Goal: Task Accomplishment & Management: Manage account settings

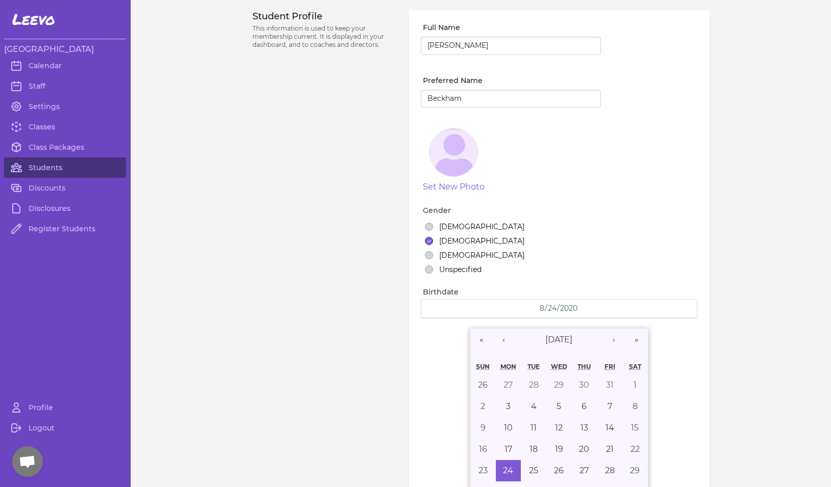
select select "MT"
select select "7"
click at [46, 67] on link "Calendar" at bounding box center [65, 66] width 122 height 20
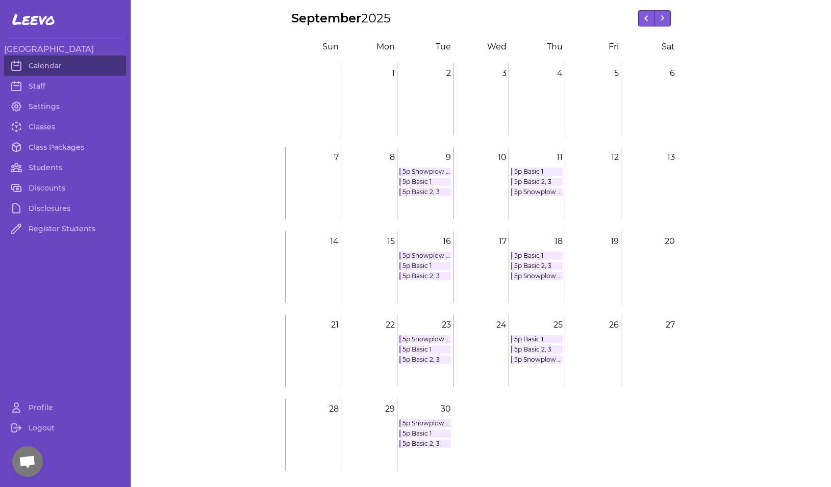
click at [535, 265] on link "5p Basic 2, 3" at bounding box center [536, 266] width 51 height 8
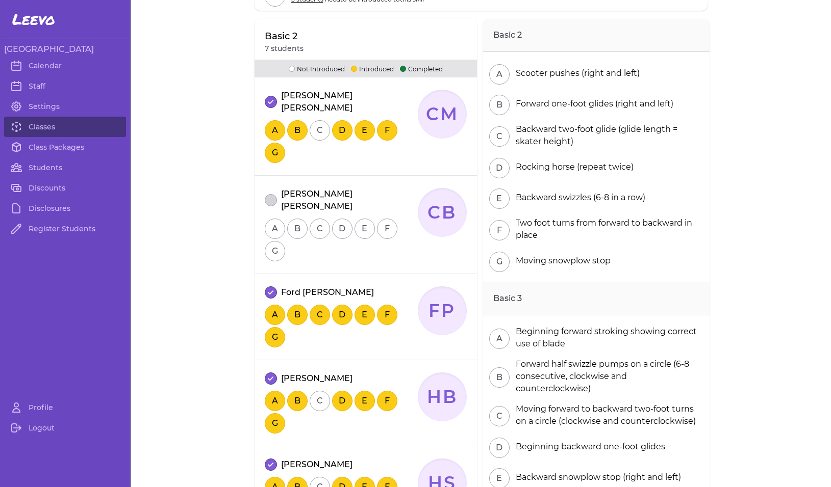
scroll to position [166, 0]
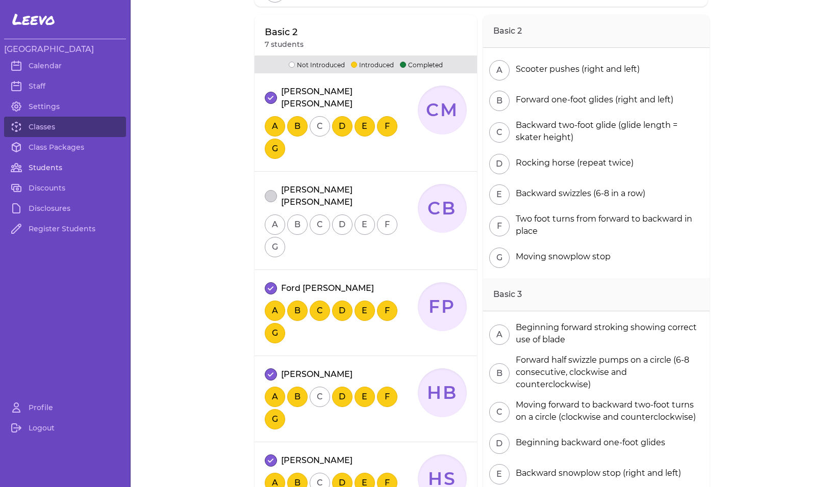
click at [43, 170] on link "Students" at bounding box center [65, 168] width 122 height 20
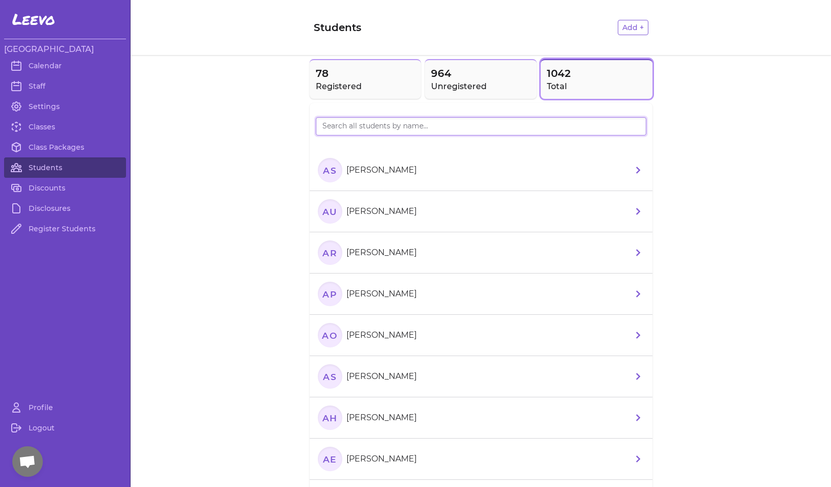
click at [364, 130] on input "search" at bounding box center [481, 126] width 330 height 18
type input "[PERSON_NAME]"
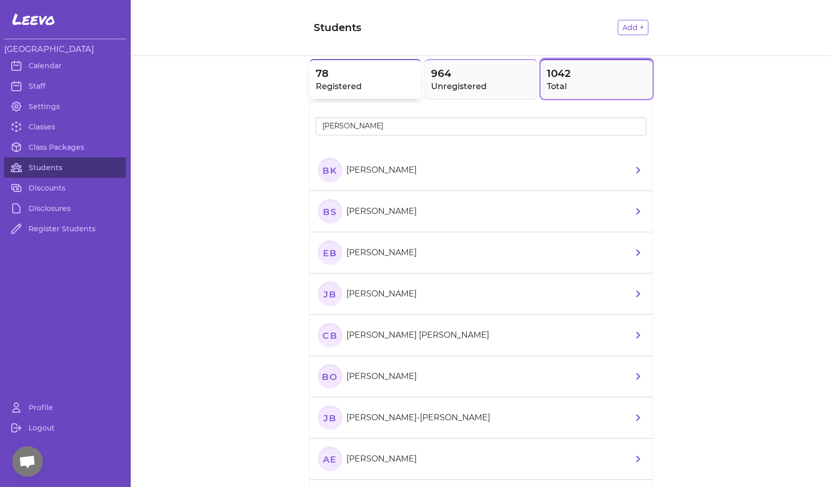
click at [338, 76] on span "78" at bounding box center [365, 73] width 99 height 14
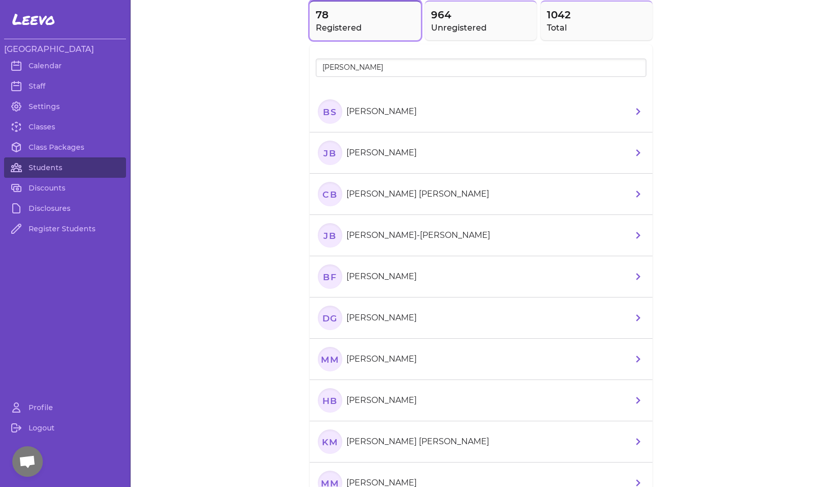
scroll to position [65, 0]
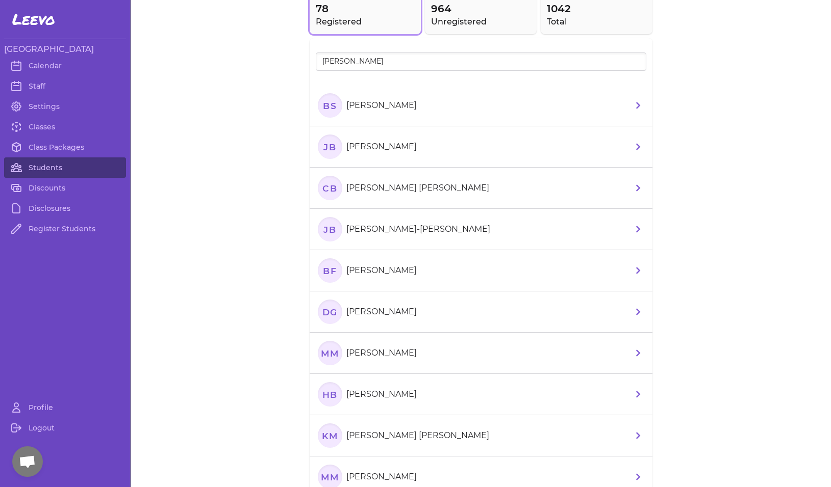
click at [333, 192] on text "CB" at bounding box center [329, 188] width 15 height 11
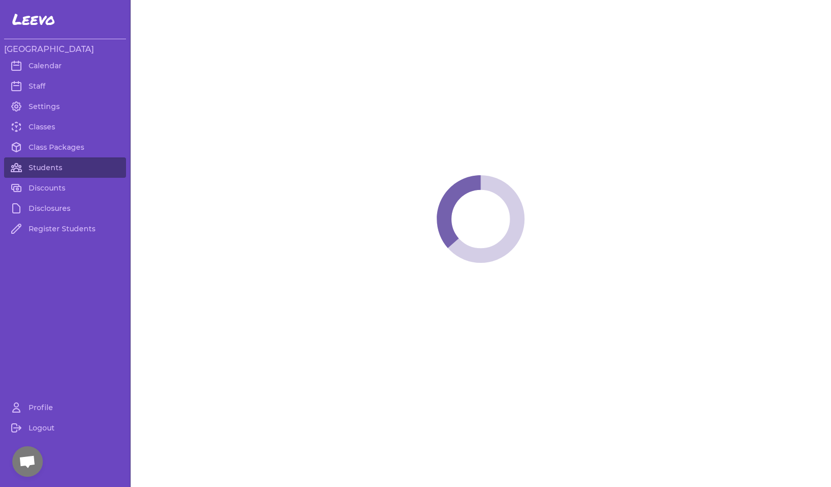
select select "MT"
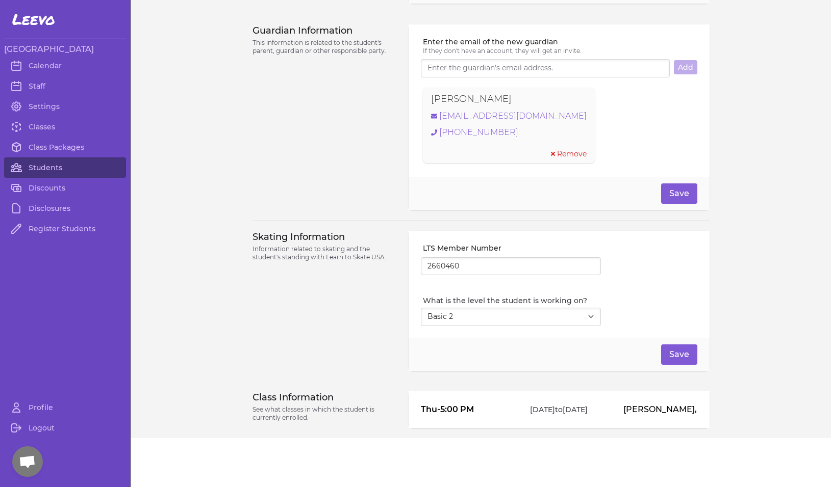
scroll to position [720, 0]
click at [441, 316] on select "Select Level I don't know Basic 1 Basic 2 Basic 3 Basic 4 Basic 5 Basic 6 Snowp…" at bounding box center [511, 317] width 180 height 18
select select "1"
click at [675, 356] on button "Save" at bounding box center [679, 355] width 36 height 20
click at [55, 168] on link "Students" at bounding box center [65, 168] width 122 height 20
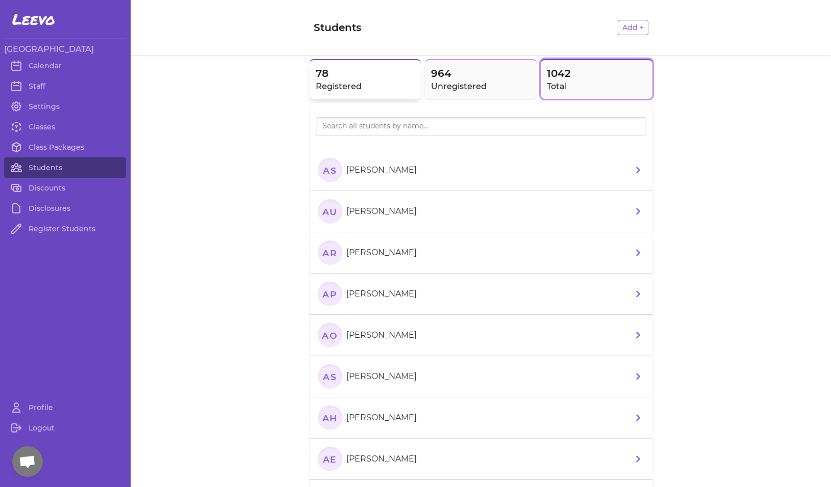
click at [386, 67] on span "78" at bounding box center [365, 73] width 99 height 14
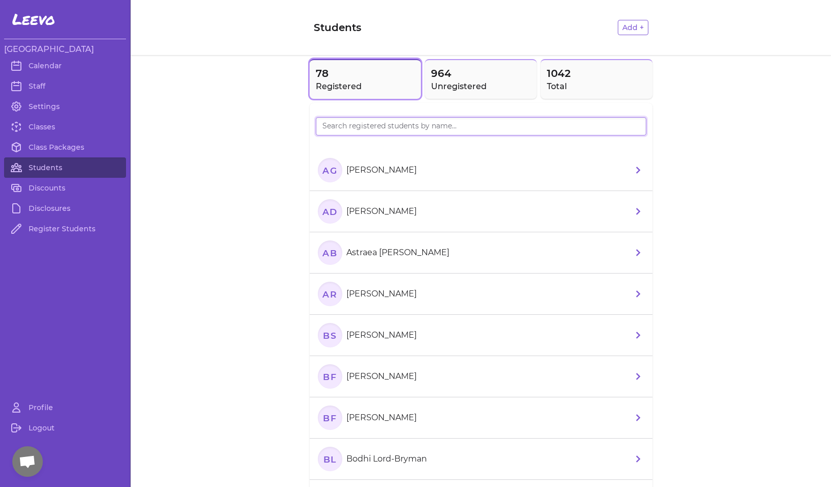
click at [356, 128] on input "search" at bounding box center [481, 126] width 330 height 18
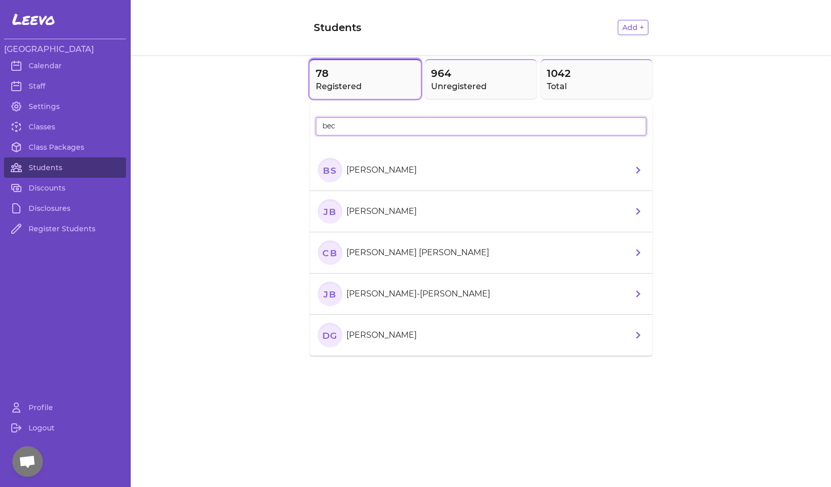
type input "[PERSON_NAME]"
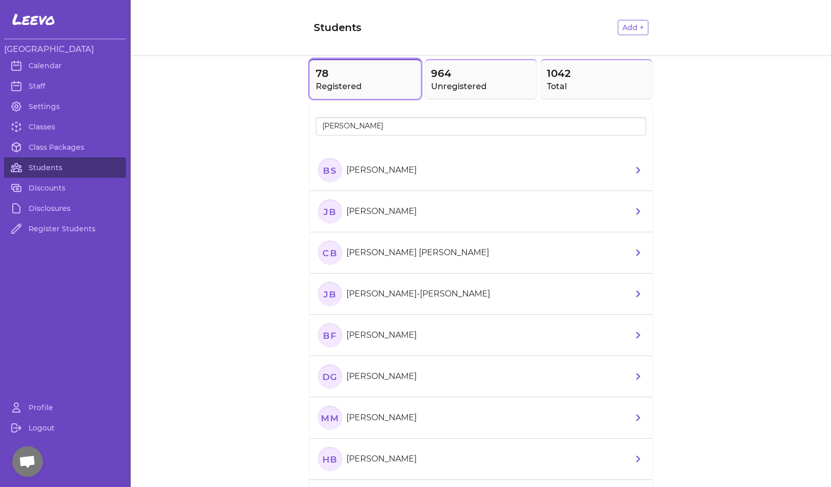
click at [323, 215] on icon "JB" at bounding box center [330, 211] width 24 height 24
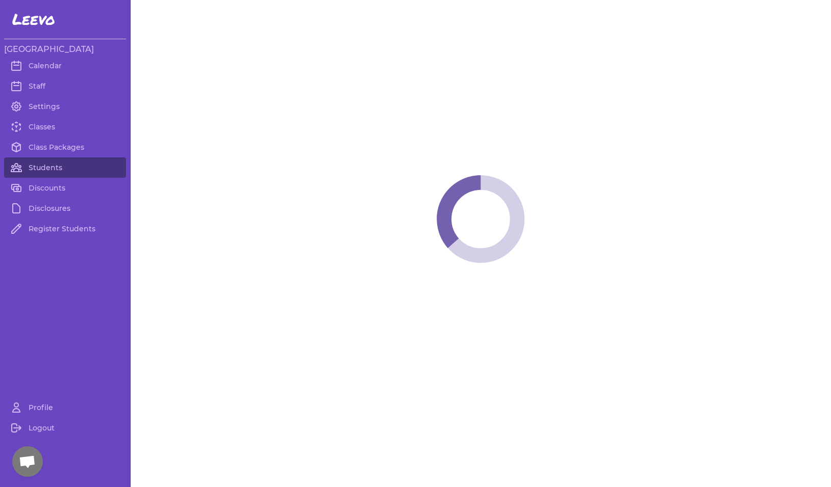
select select "MT"
select select "1"
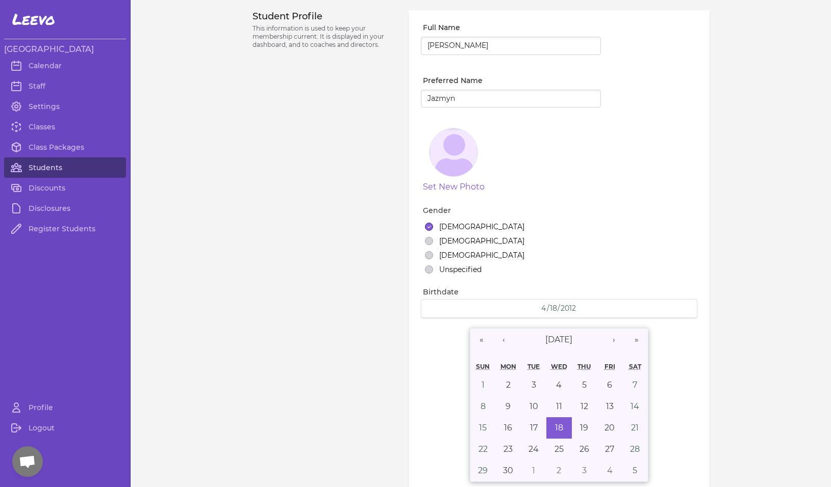
click at [55, 168] on link "Students" at bounding box center [65, 168] width 122 height 20
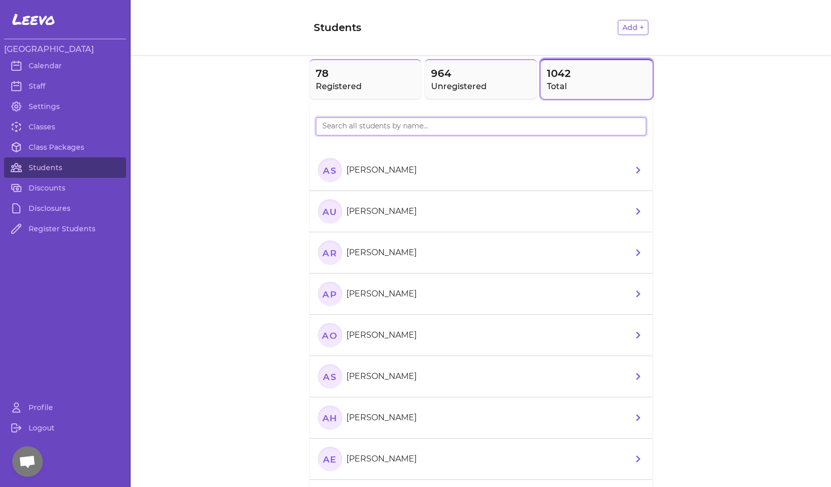
click at [364, 133] on input "search" at bounding box center [481, 126] width 330 height 18
type input "[PERSON_NAME]"
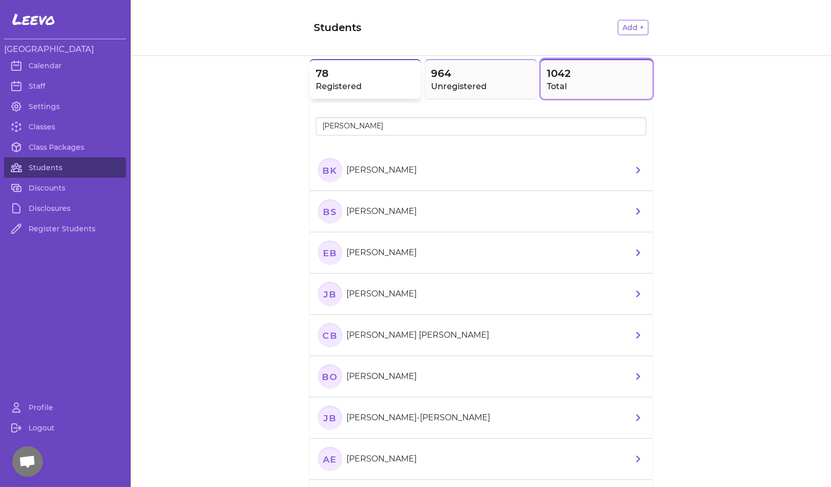
click at [380, 88] on h2 "Registered" at bounding box center [365, 87] width 99 height 12
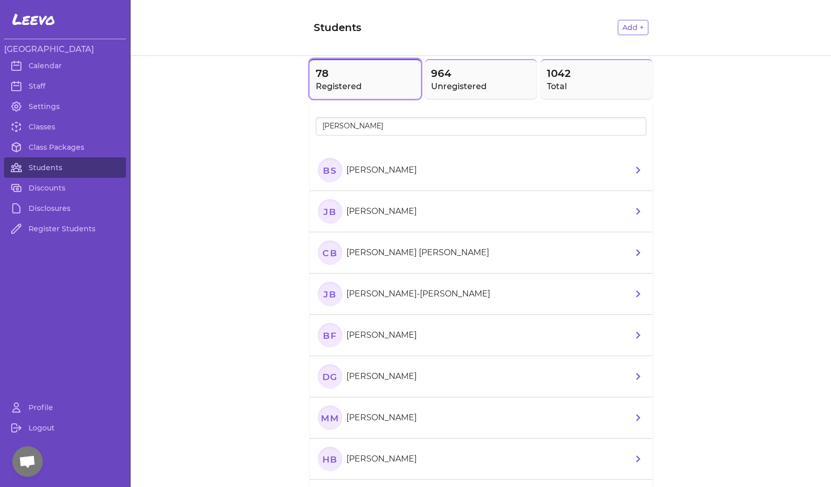
click at [336, 295] on icon "JB" at bounding box center [330, 294] width 24 height 24
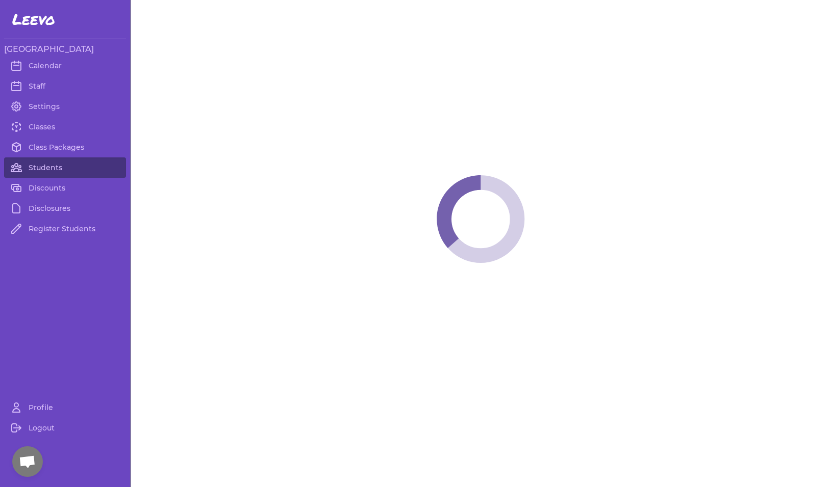
select select "MT"
select select "1"
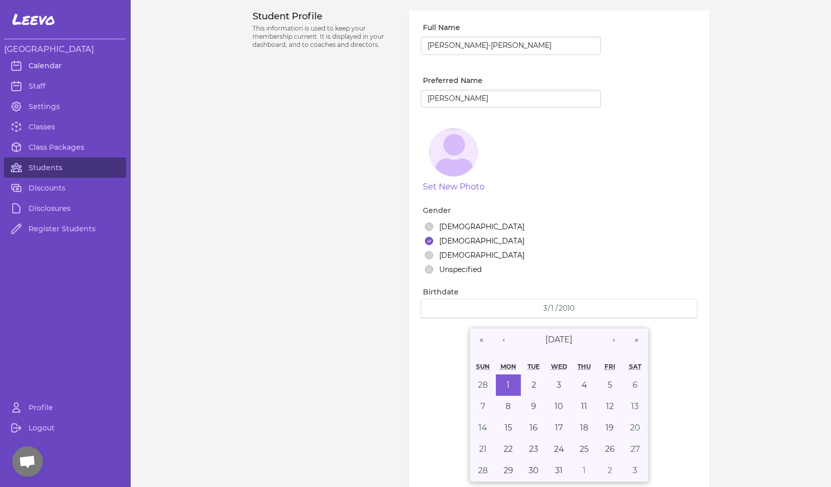
click at [45, 65] on link "Calendar" at bounding box center [65, 66] width 122 height 20
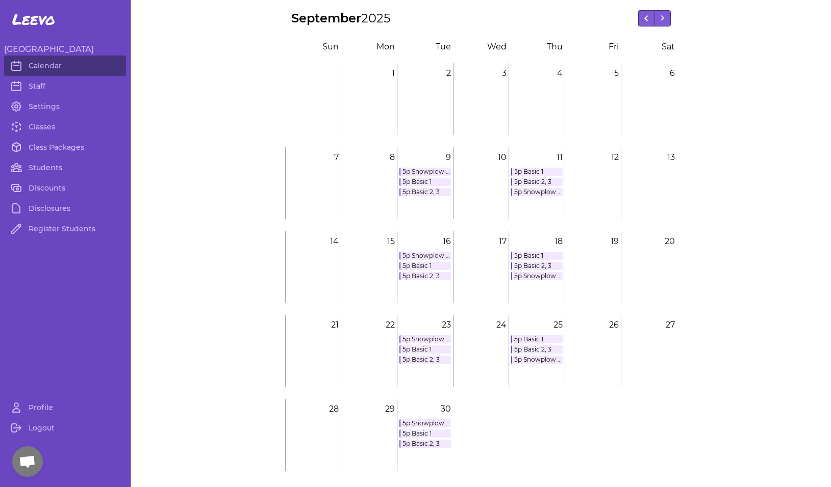
click at [530, 267] on link "5p Basic 2, 3" at bounding box center [536, 266] width 51 height 8
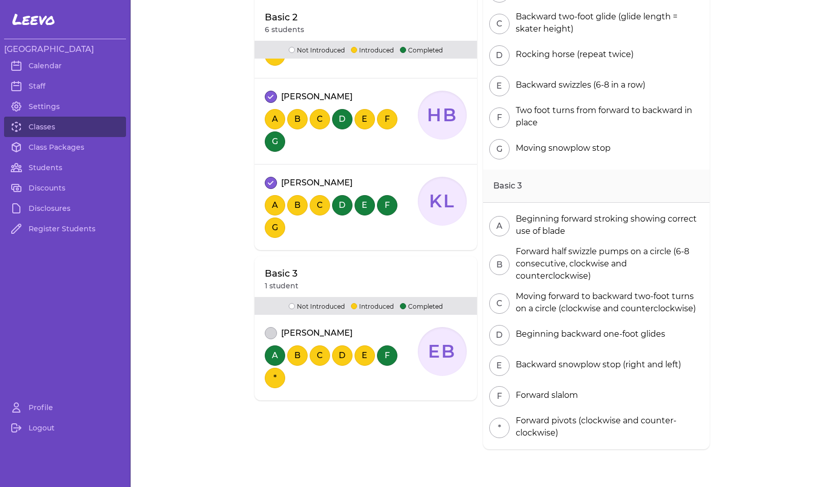
scroll to position [517, 0]
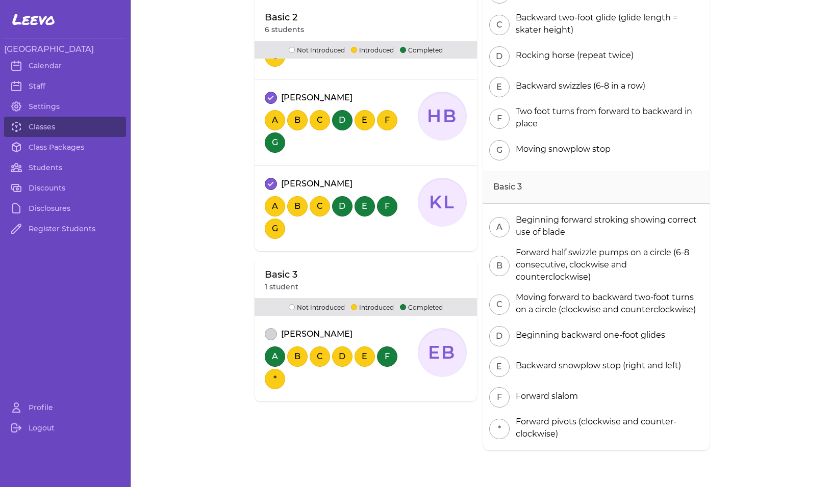
click at [273, 328] on button "attendance" at bounding box center [271, 334] width 12 height 12
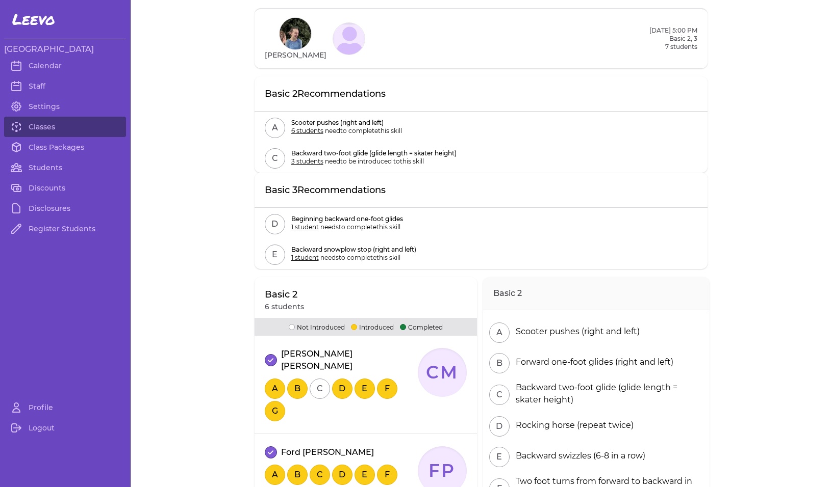
scroll to position [0, 0]
click at [55, 129] on link "Classes" at bounding box center [65, 127] width 122 height 20
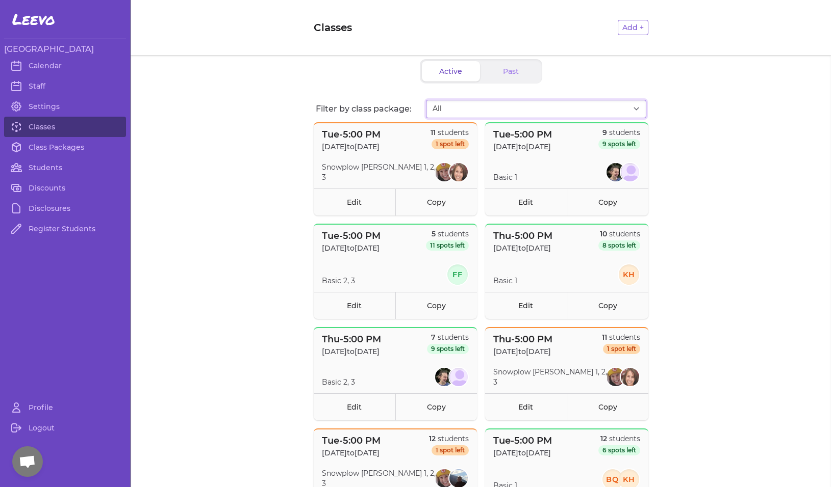
click at [453, 113] on select "All Fall Session 1 Tues 5pm ([DATE] - [DATE]) Fall Session 1 Thurs 5PM ([DATE]-…" at bounding box center [536, 109] width 220 height 18
select select "2808"
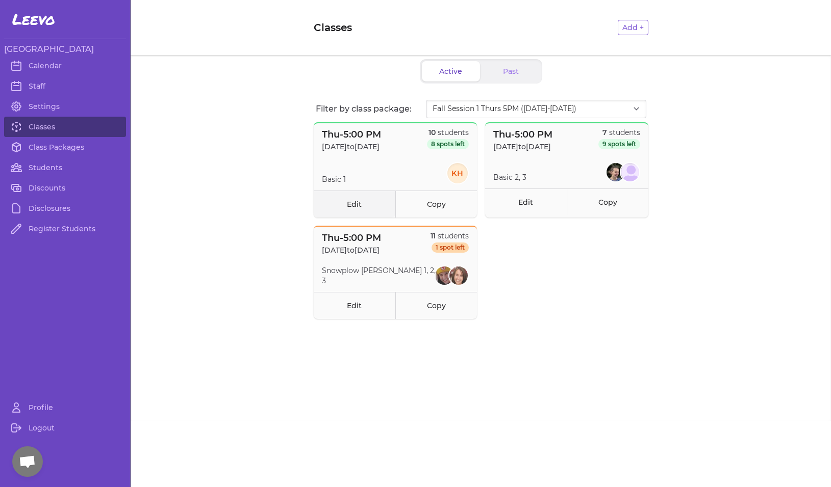
click at [358, 201] on link "Edit" at bounding box center [355, 204] width 82 height 27
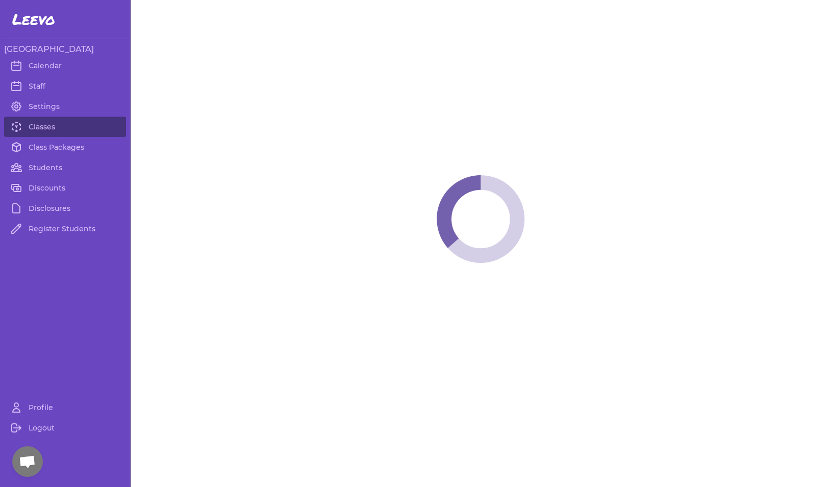
select select "4"
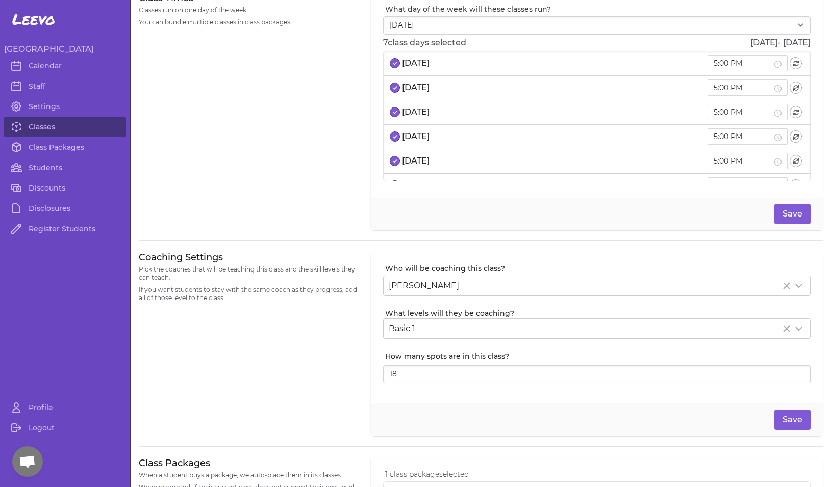
scroll to position [20, 0]
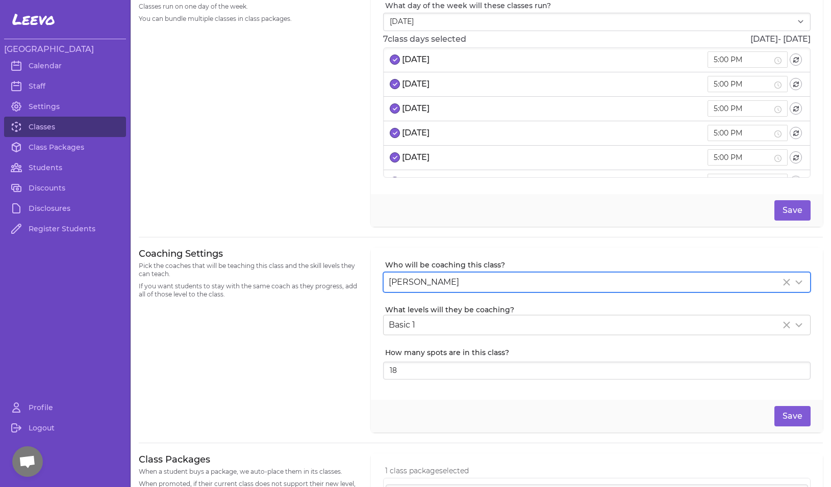
click at [481, 281] on div "[PERSON_NAME]" at bounding box center [585, 282] width 392 height 12
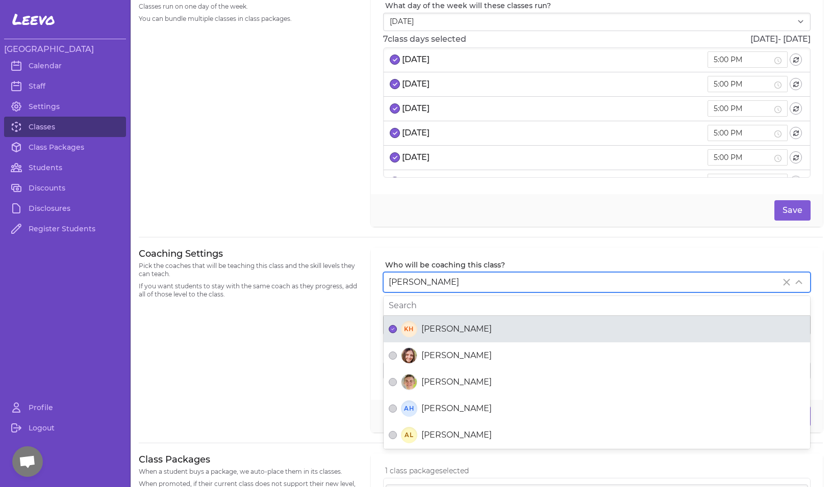
click at [470, 331] on span "[PERSON_NAME]" at bounding box center [456, 329] width 70 height 12
click at [397, 331] on button "KH [PERSON_NAME]" at bounding box center [393, 329] width 8 height 8
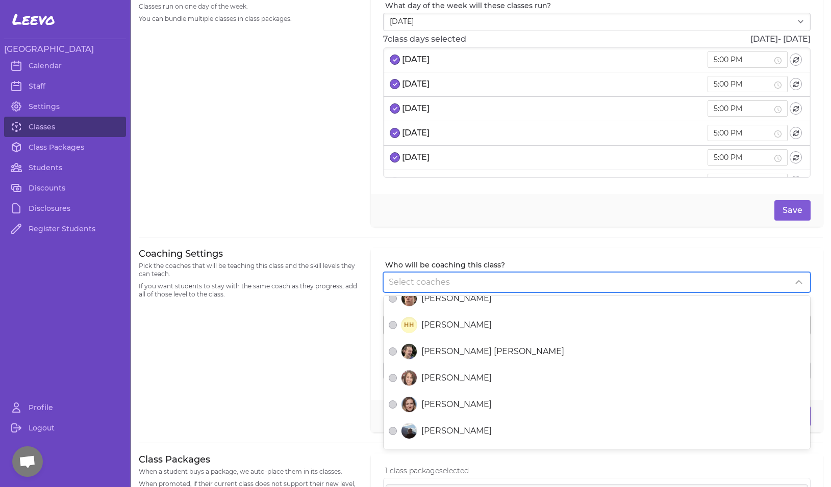
scroll to position [301, 0]
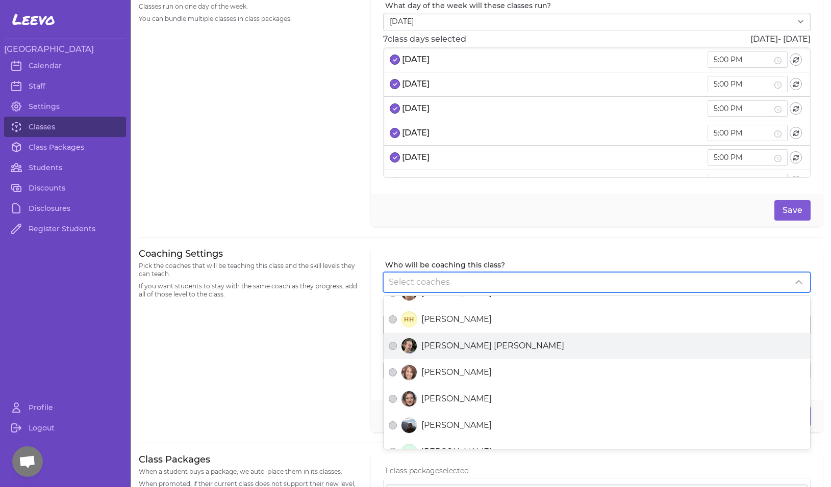
click at [468, 347] on span "[PERSON_NAME] [PERSON_NAME]" at bounding box center [492, 346] width 143 height 12
click at [397, 347] on button "[PERSON_NAME] [PERSON_NAME]" at bounding box center [393, 346] width 8 height 8
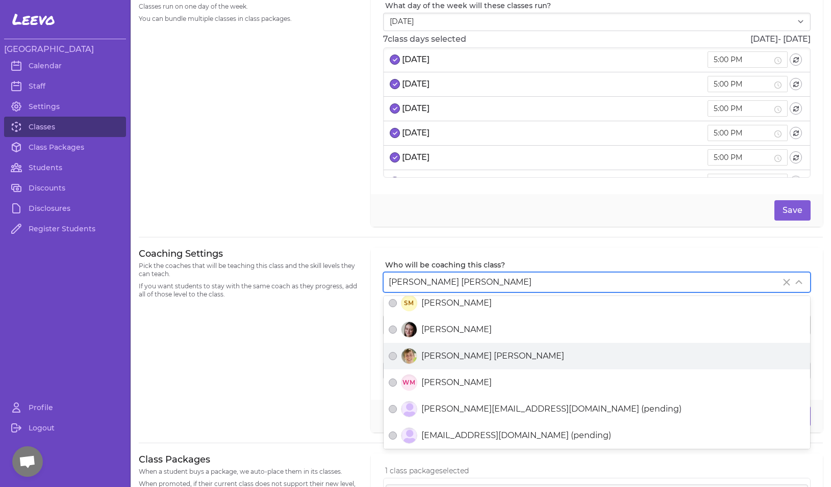
scroll to position [583, 0]
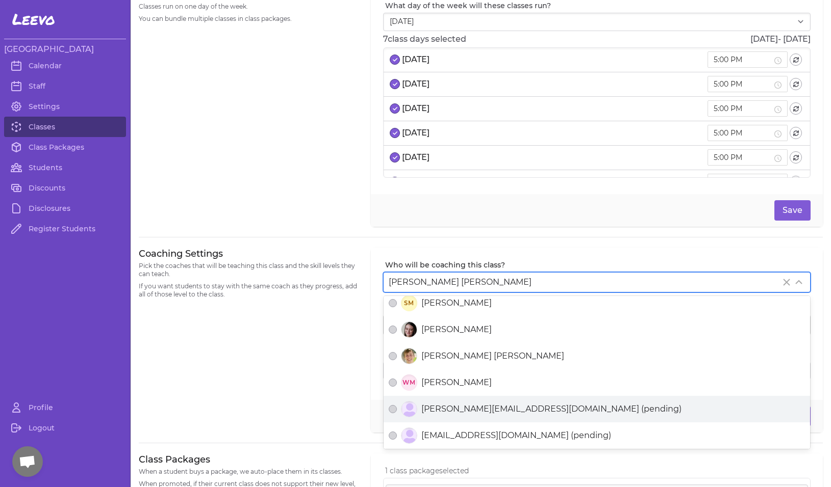
click at [457, 408] on span "[PERSON_NAME][EMAIL_ADDRESS][DOMAIN_NAME] (pending)" at bounding box center [551, 409] width 260 height 12
click at [397, 408] on button "[PERSON_NAME][EMAIL_ADDRESS][DOMAIN_NAME] (pending)" at bounding box center [393, 409] width 8 height 8
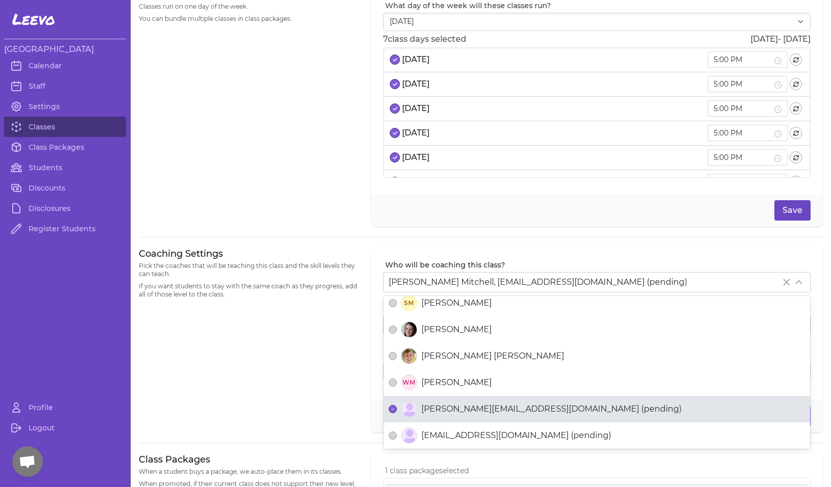
click at [798, 202] on button "Save" at bounding box center [792, 210] width 36 height 20
